Goal: Task Accomplishment & Management: Use online tool/utility

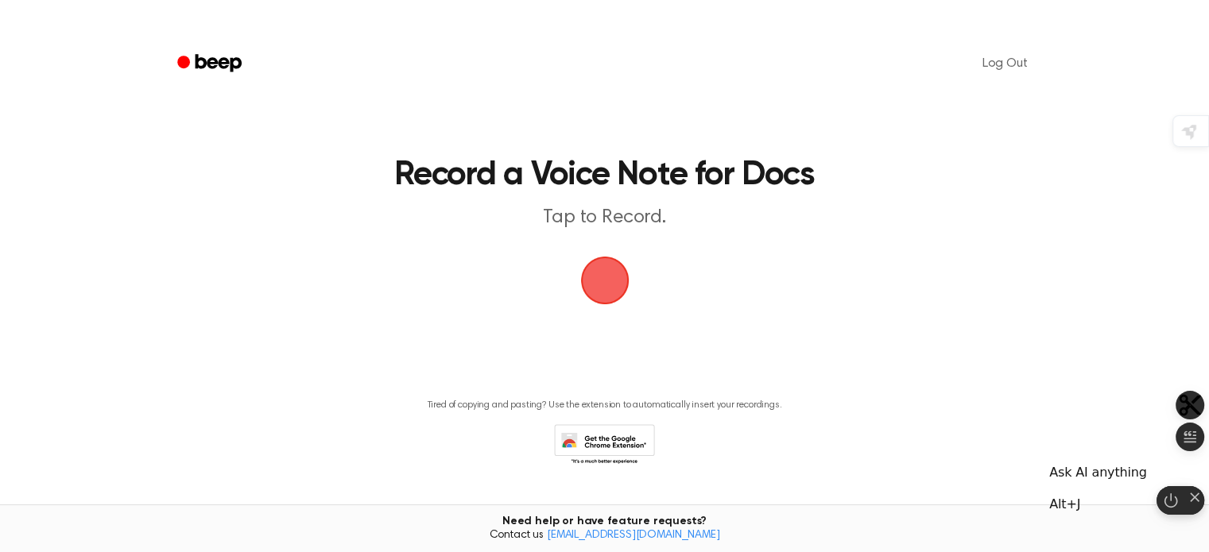
click at [1194, 475] on icon "button" at bounding box center [1187, 467] width 16 height 16
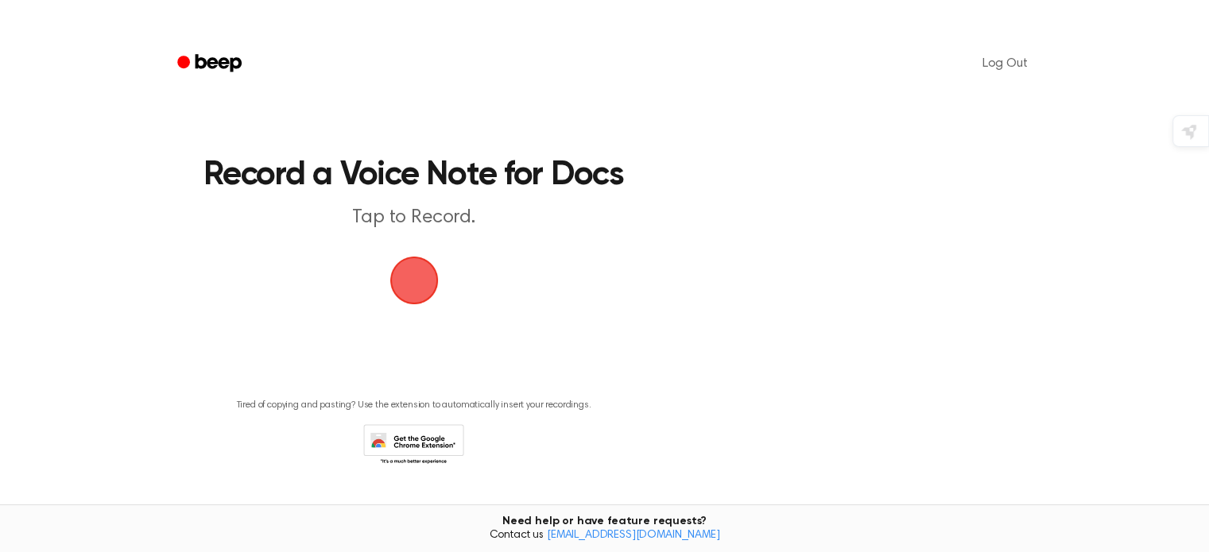
drag, startPoint x: 1042, startPoint y: 251, endPoint x: 598, endPoint y: 83, distance: 475.1
click at [1173, 111] on div at bounding box center [1190, 128] width 37 height 37
click at [1194, 126] on icon at bounding box center [1201, 133] width 14 height 14
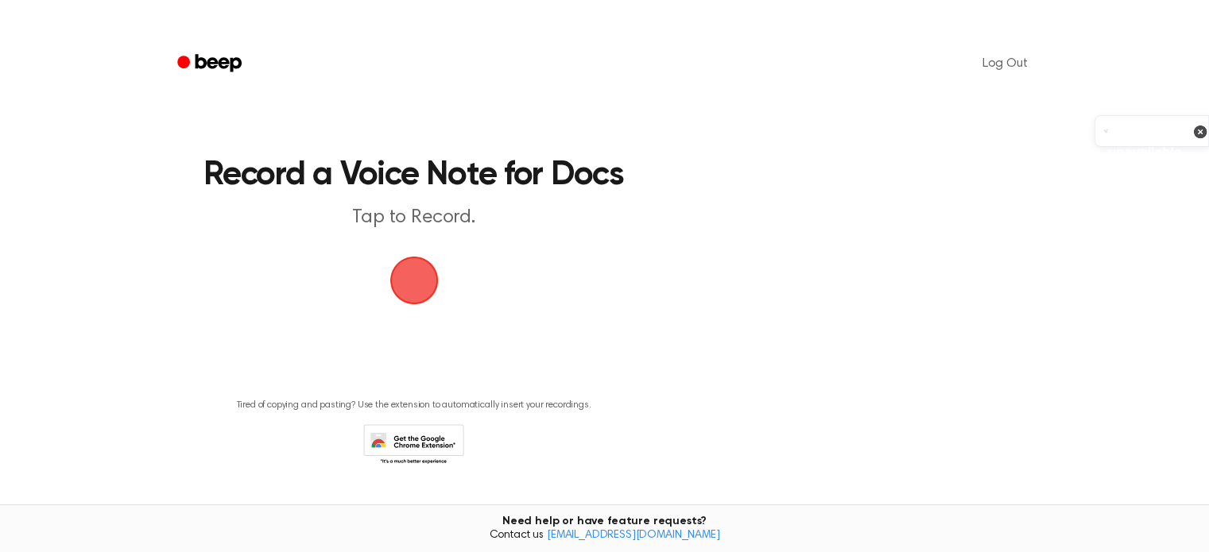
click at [1194, 126] on icon at bounding box center [1201, 133] width 14 height 14
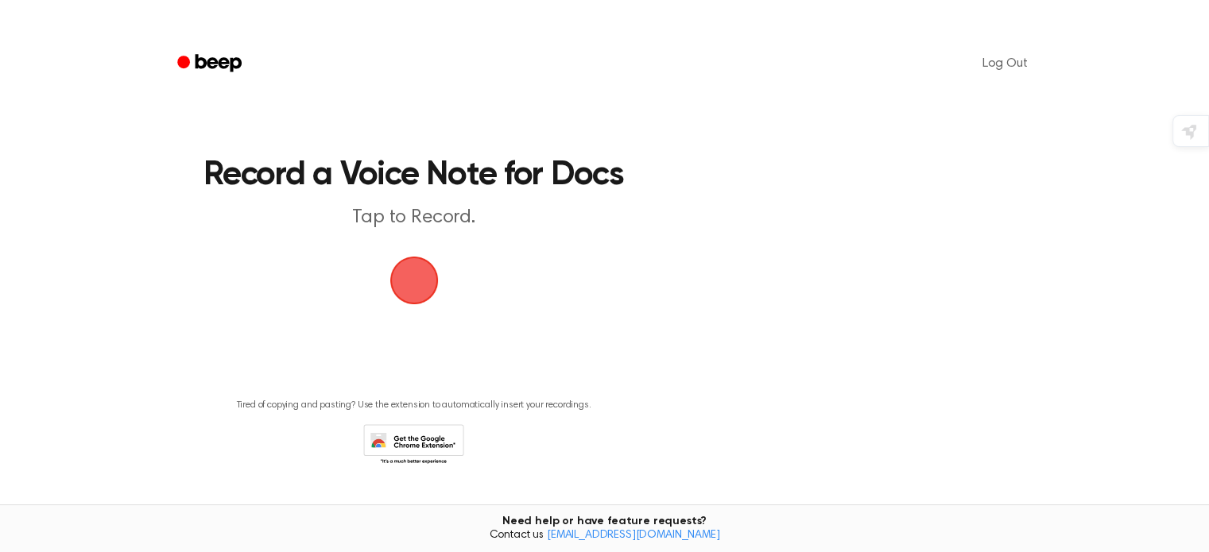
click at [423, 281] on span "button" at bounding box center [414, 281] width 72 height 72
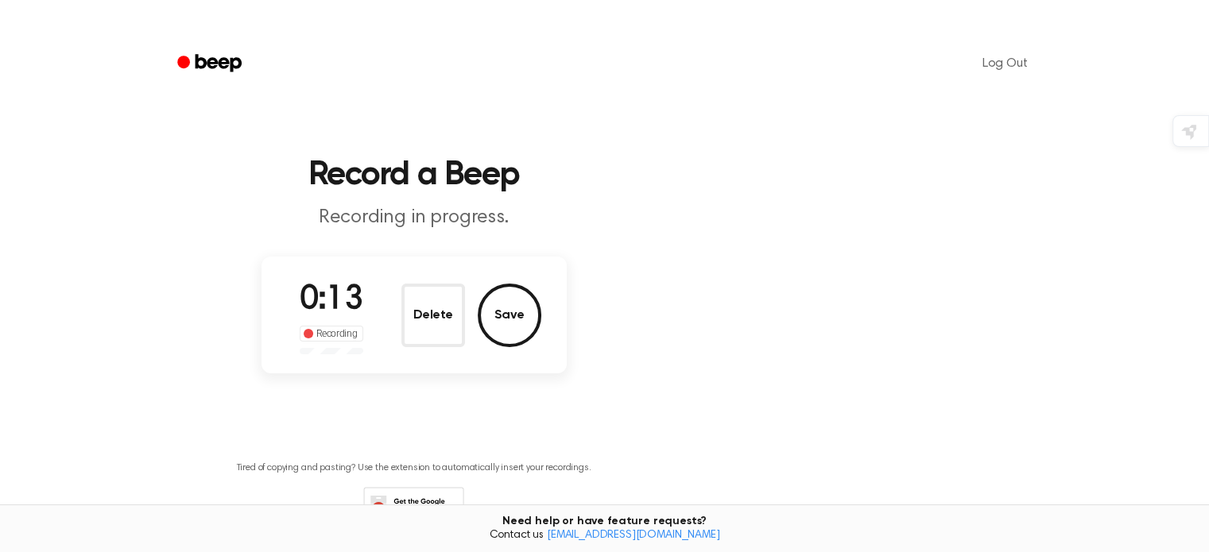
click at [319, 327] on div "Recording" at bounding box center [332, 334] width 64 height 16
click at [353, 316] on span "0:18" at bounding box center [332, 300] width 64 height 33
click at [327, 316] on span "0:19" at bounding box center [332, 300] width 64 height 33
click at [527, 317] on button "Save" at bounding box center [510, 316] width 64 height 64
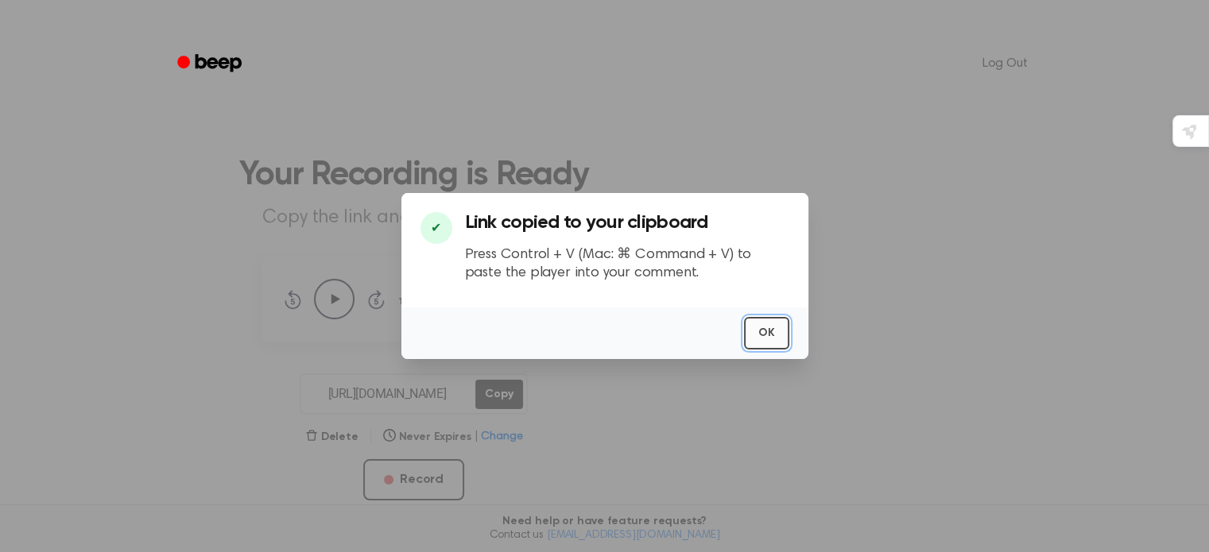
click at [765, 329] on button "OK" at bounding box center [766, 333] width 45 height 33
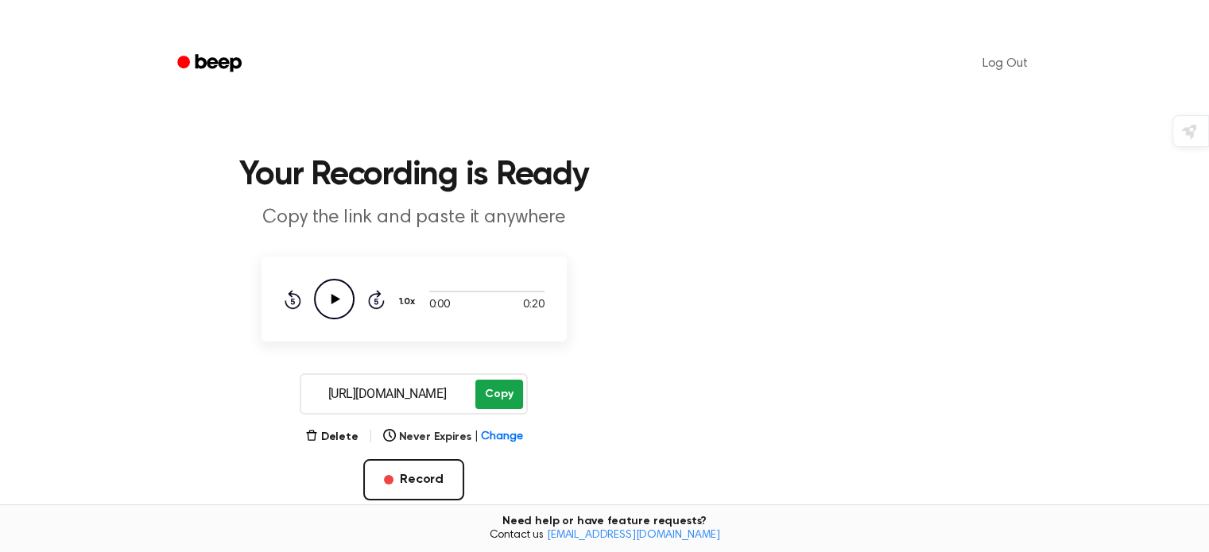
click at [501, 387] on button "Copy" at bounding box center [498, 394] width 47 height 29
click at [495, 384] on button "Copy" at bounding box center [498, 394] width 47 height 29
drag, startPoint x: 837, startPoint y: 3, endPoint x: 924, endPoint y: 187, distance: 203.3
